Goal: Task Accomplishment & Management: Manage account settings

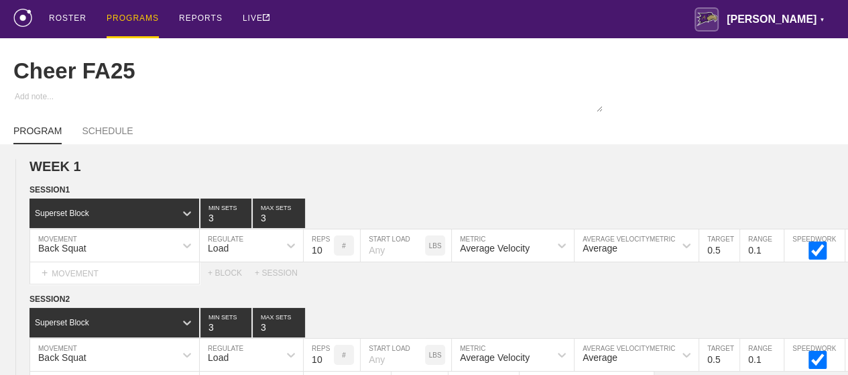
click at [123, 17] on div "PROGRAMS" at bounding box center [133, 19] width 52 height 38
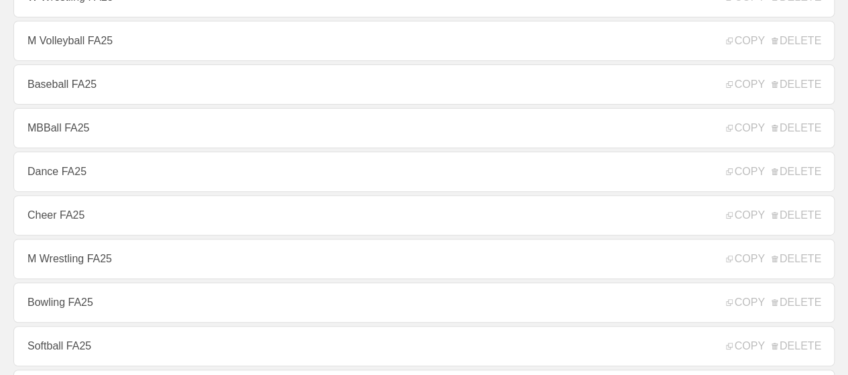
scroll to position [134, 0]
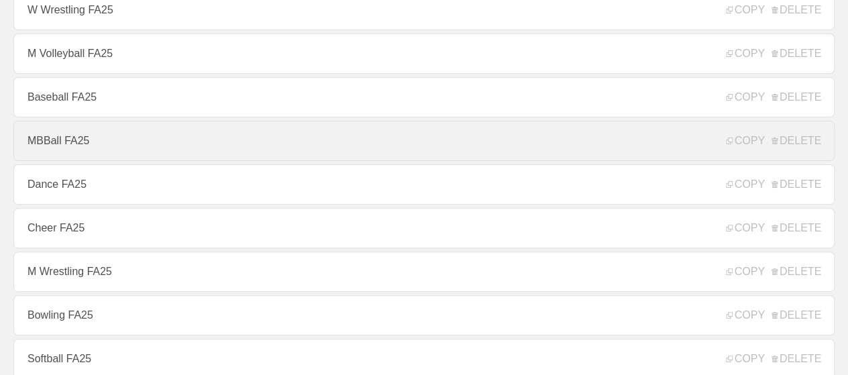
click at [69, 143] on link "MBBall FA25" at bounding box center [423, 141] width 821 height 40
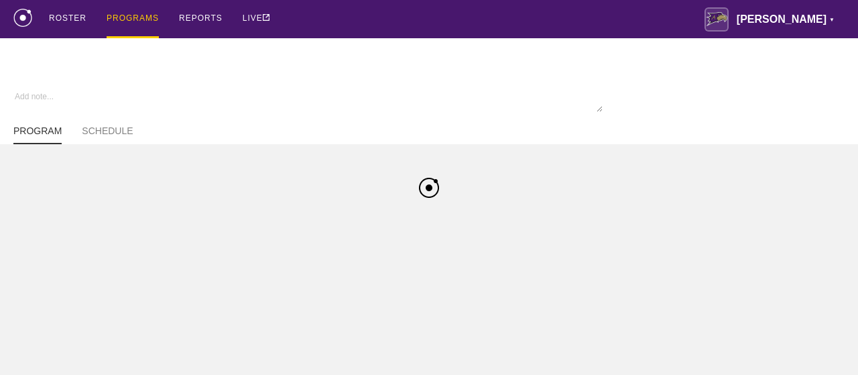
type textarea "x"
type input "MBBall FA25"
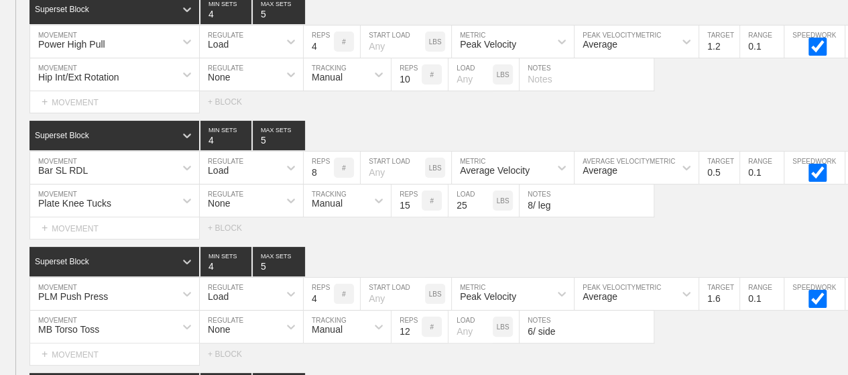
scroll to position [10510, 0]
